Goal: Task Accomplishment & Management: Use online tool/utility

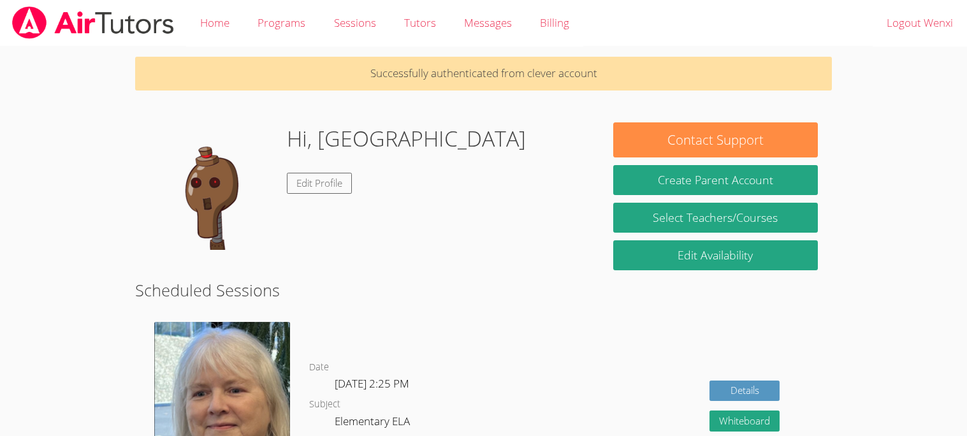
click at [219, 221] on img at bounding box center [212, 185] width 127 height 127
click at [335, 185] on link "Edit Profile" at bounding box center [319, 183] width 65 height 21
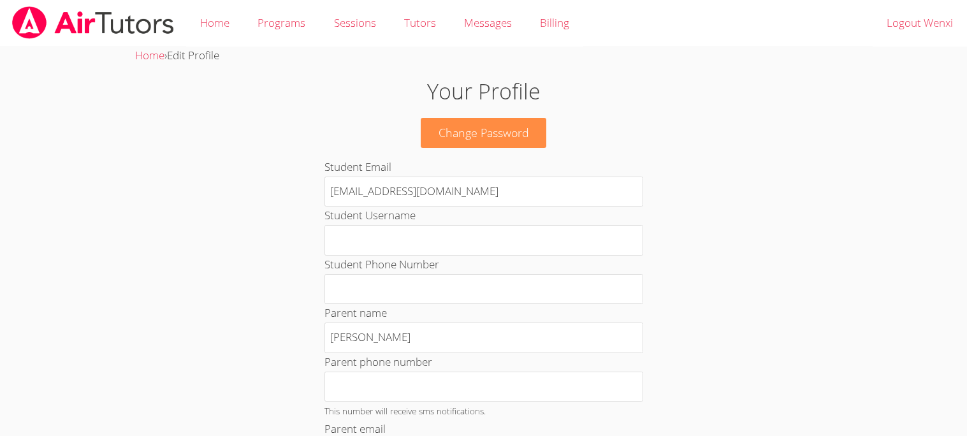
click at [40, 154] on body "Home Programs Sessions Tutors Messages Billing Logout Wenxi Home › Edit Profile…" at bounding box center [483, 218] width 967 height 436
click at [40, 155] on body "Home Programs Sessions Tutors Messages Billing Logout Wenxi Home › Edit Profile…" at bounding box center [483, 218] width 967 height 436
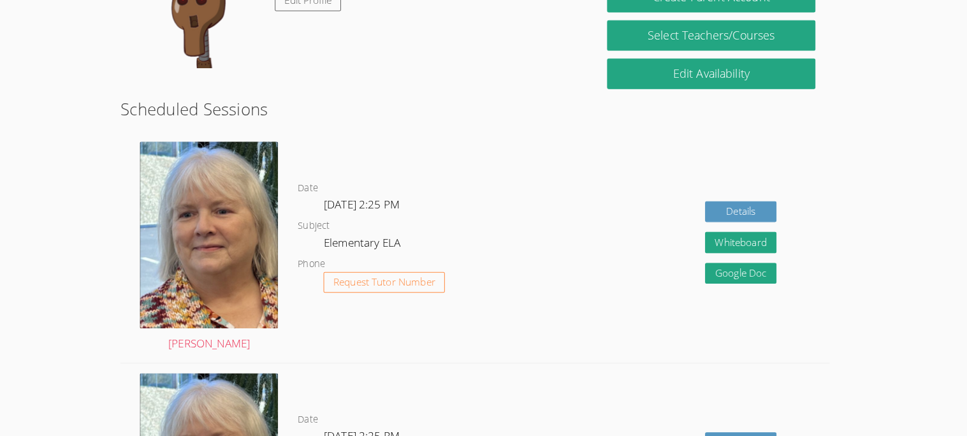
scroll to position [177, 0]
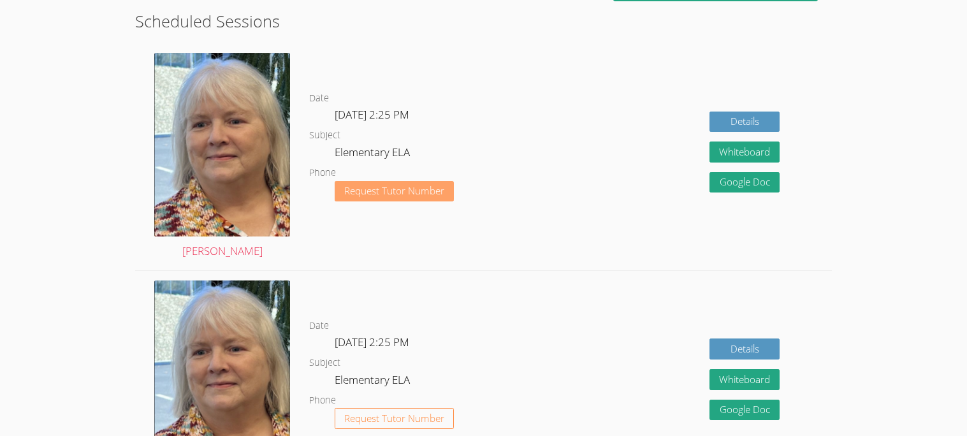
scroll to position [270, 0]
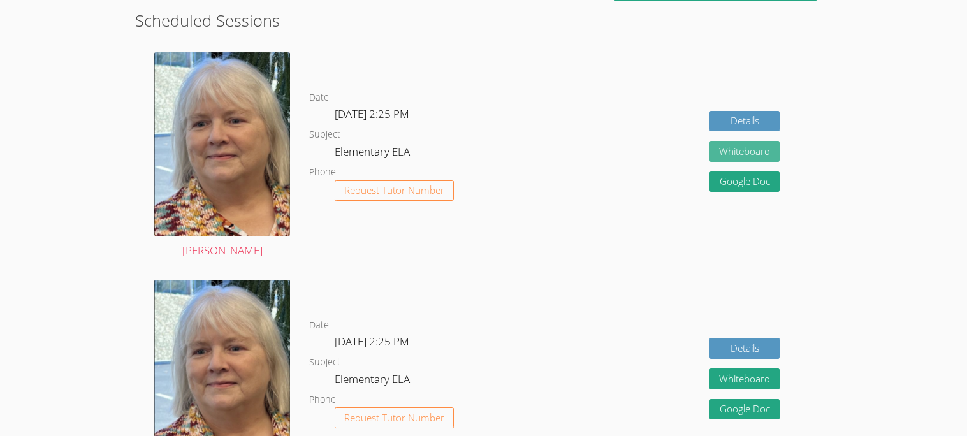
click at [745, 150] on button "Whiteboard" at bounding box center [744, 151] width 70 height 21
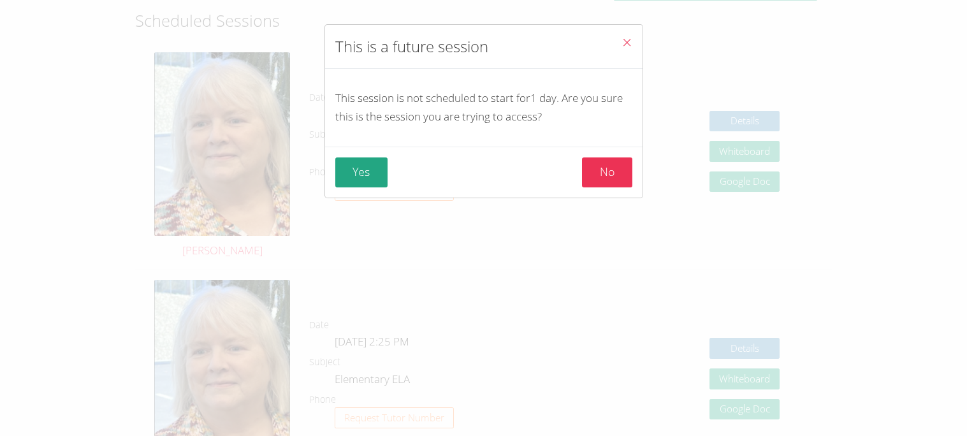
click at [629, 40] on icon "Close" at bounding box center [626, 42] width 11 height 11
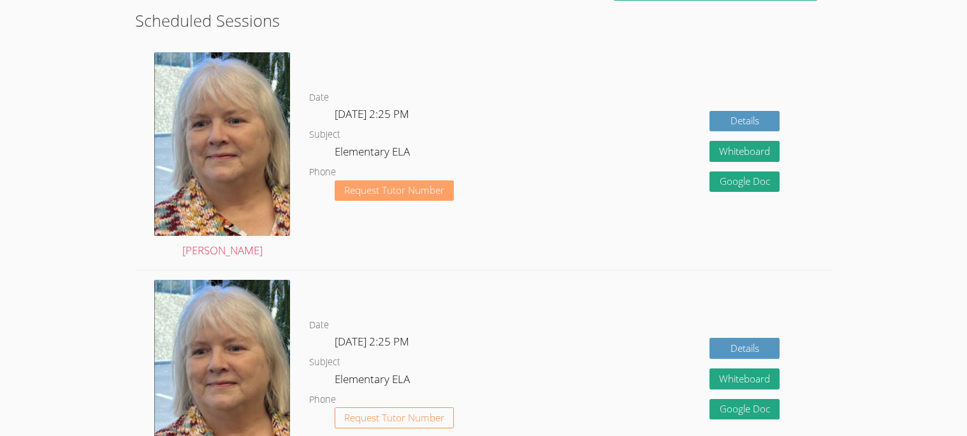
click at [403, 195] on span "Request Tutor Number" at bounding box center [394, 190] width 100 height 10
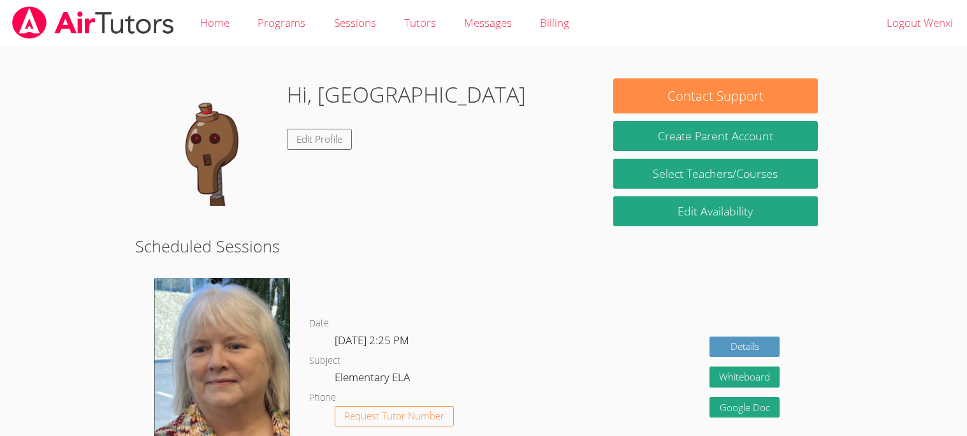
scroll to position [226, 0]
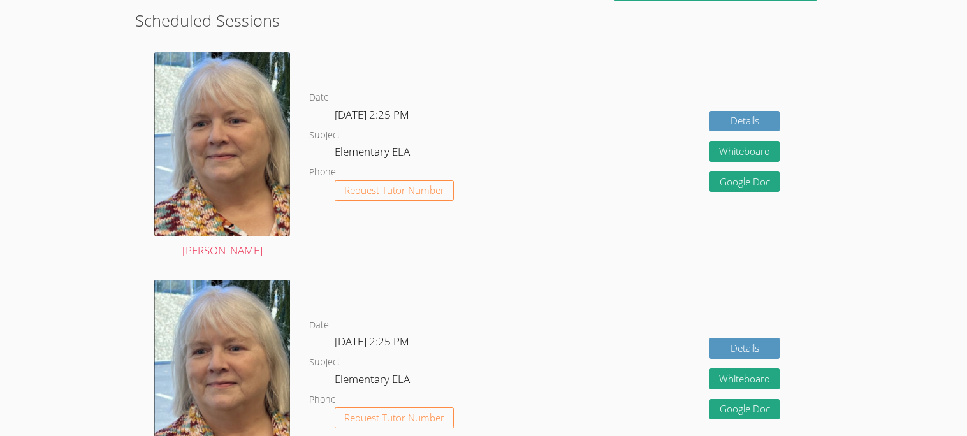
click at [403, 195] on span "Request Tutor Number" at bounding box center [394, 190] width 100 height 10
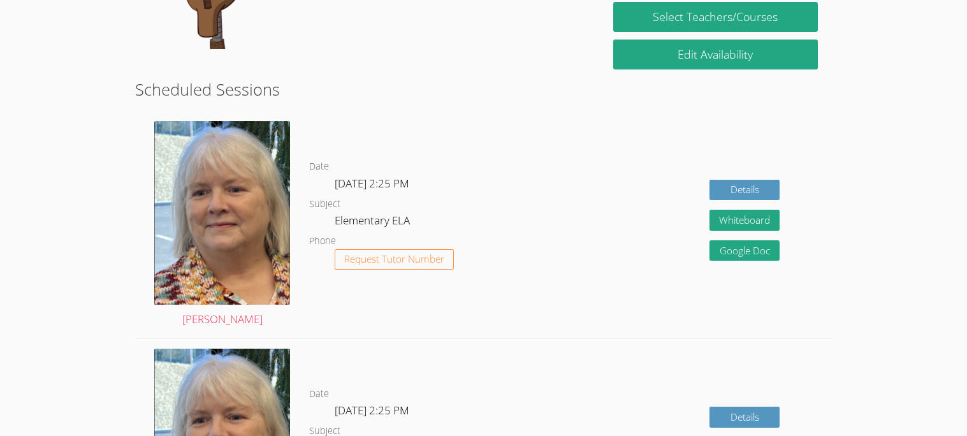
scroll to position [157, 0]
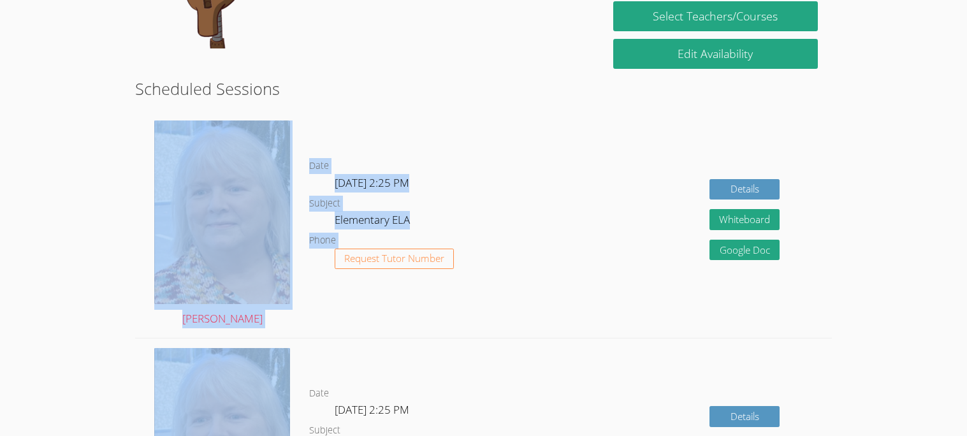
drag, startPoint x: 301, startPoint y: 218, endPoint x: 379, endPoint y: 275, distance: 97.1
click at [379, 275] on div "[PERSON_NAME] Date [DATE] 2:25 PM Subject Elementary ELA Phone Request Tutor Nu…" at bounding box center [483, 225] width 696 height 228
click at [379, 275] on dd "Request Tutor Number" at bounding box center [394, 270] width 119 height 43
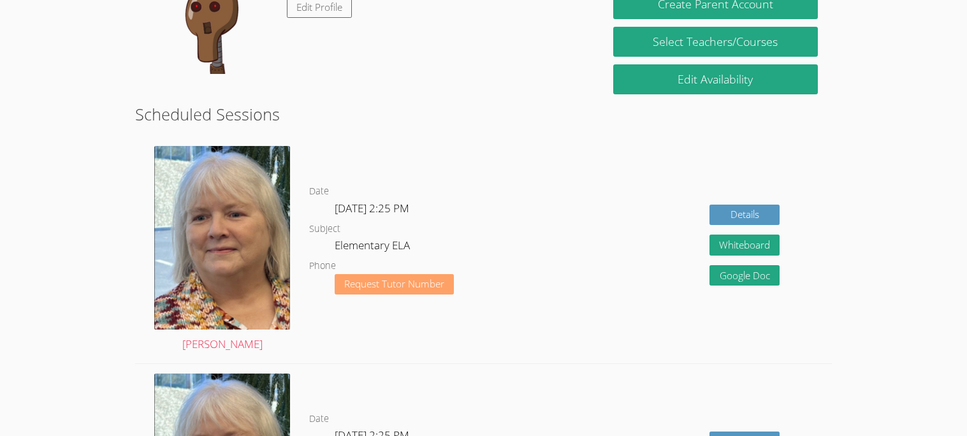
scroll to position [159, 0]
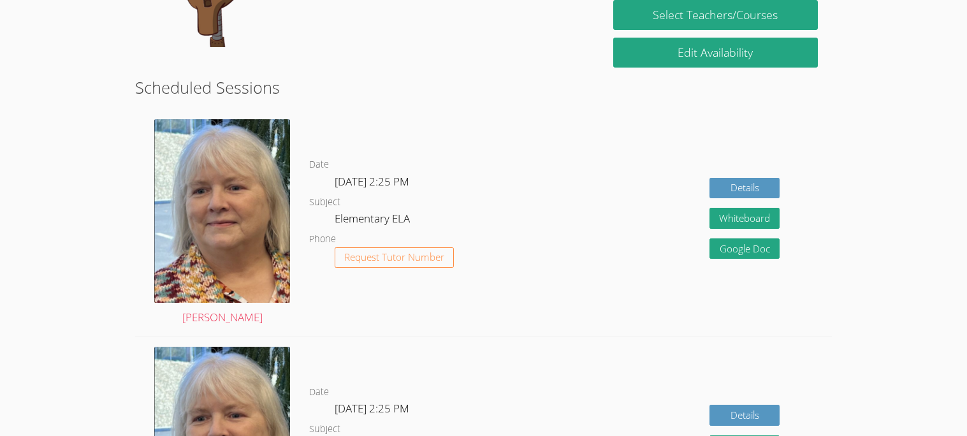
click at [446, 221] on dl "Date [DATE] 2:25 PM Subject Elementary ELA Phone Request Tutor Number" at bounding box center [430, 223] width 243 height 133
